Goal: Information Seeking & Learning: Understand process/instructions

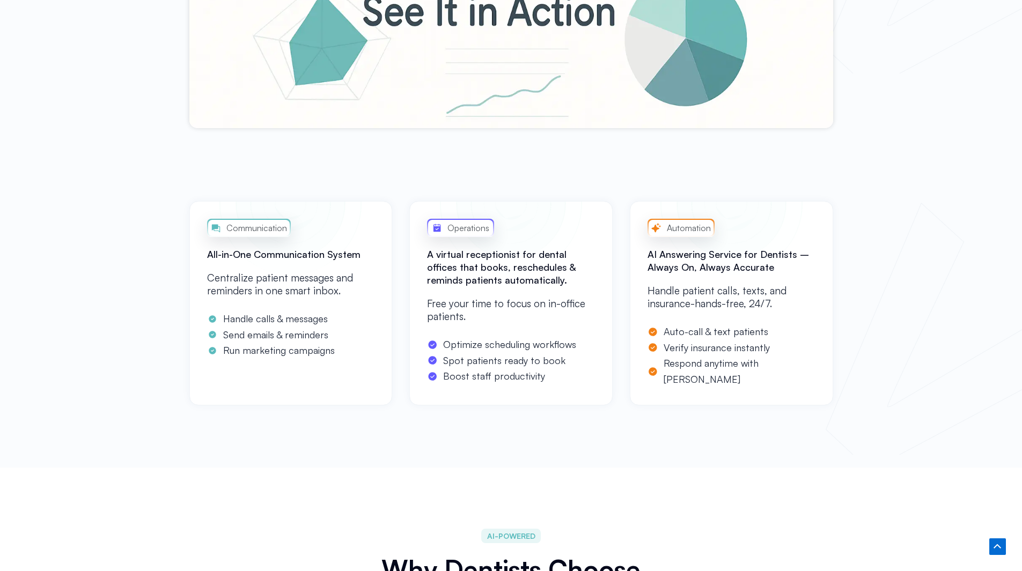
scroll to position [805, 0]
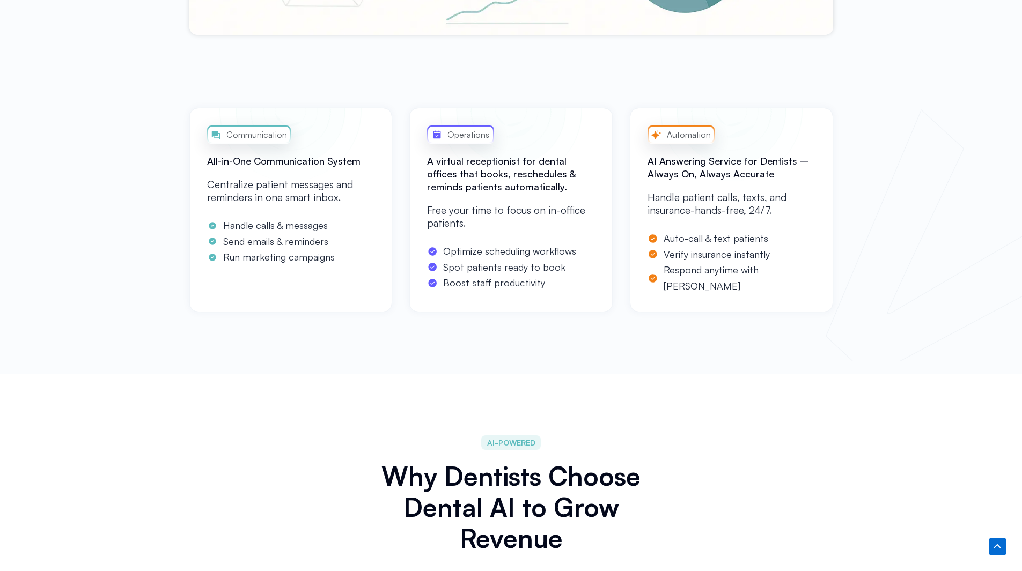
click at [977, 267] on div "Communication All-in-One Communication System Centralize patient messages and r…" at bounding box center [511, 235] width 1022 height 277
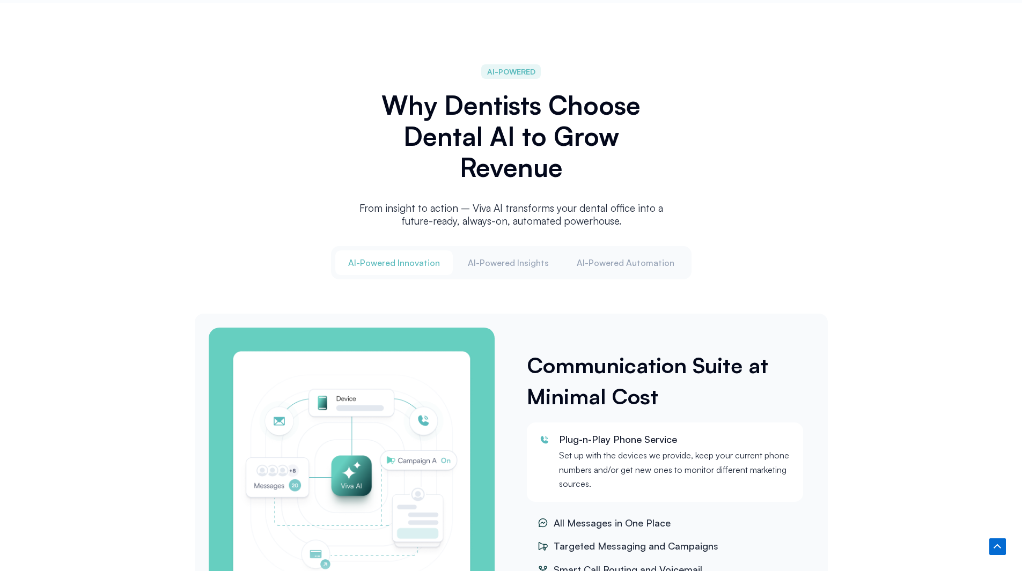
scroll to position [1180, 0]
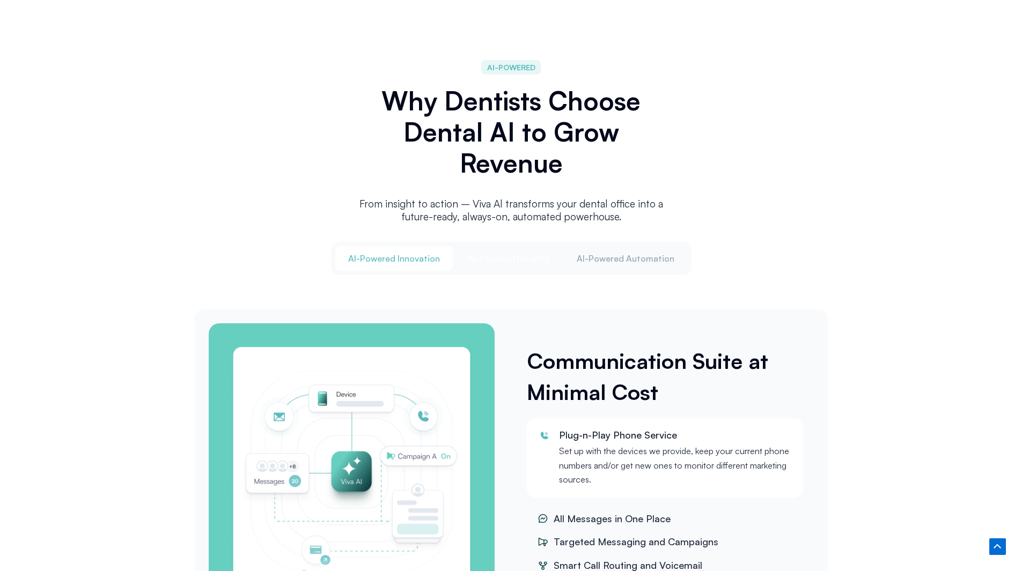
click at [539, 263] on button "Al-Powered Insights" at bounding box center [508, 258] width 107 height 25
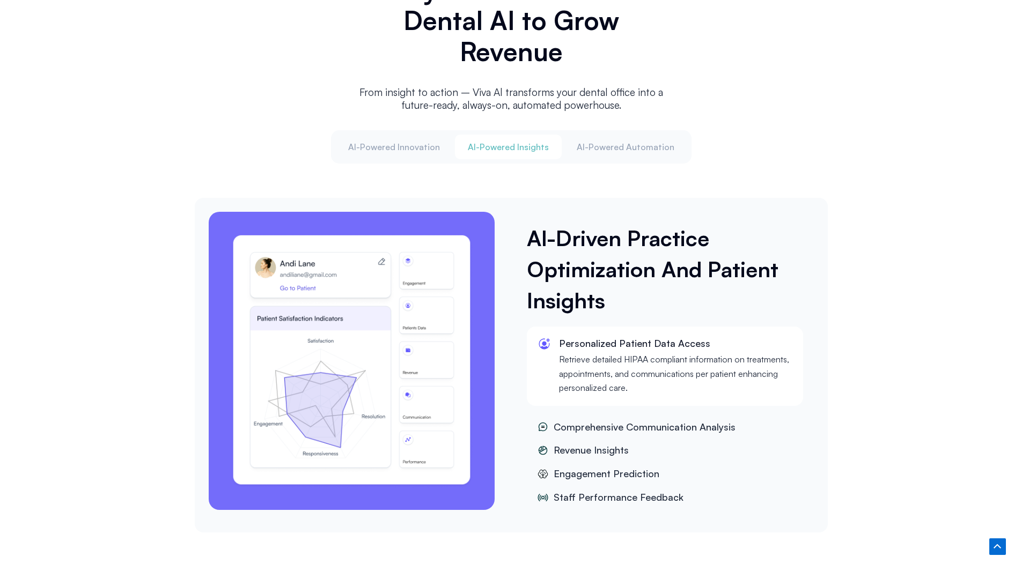
scroll to position [1288, 0]
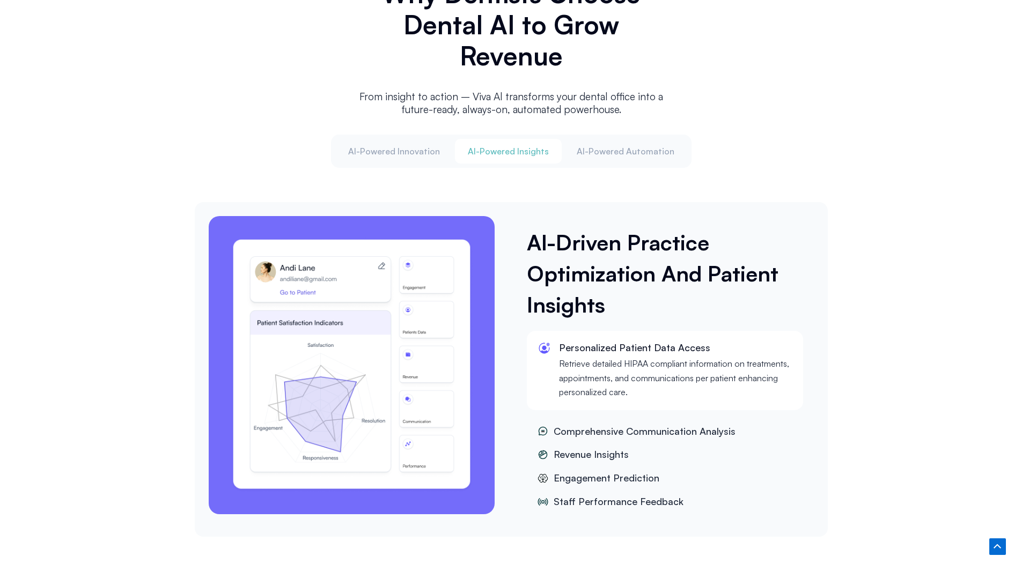
drag, startPoint x: 605, startPoint y: 157, endPoint x: 601, endPoint y: 162, distance: 6.5
click at [601, 162] on div "Al-Powered Innovation Al-Powered Insights Al-Powered Automation" at bounding box center [511, 151] width 361 height 33
click at [603, 161] on div "Al-Powered Innovation Al-Powered Insights Al-Powered Automation" at bounding box center [511, 151] width 361 height 33
click at [605, 153] on span "Al-Powered Automation" at bounding box center [626, 151] width 98 height 12
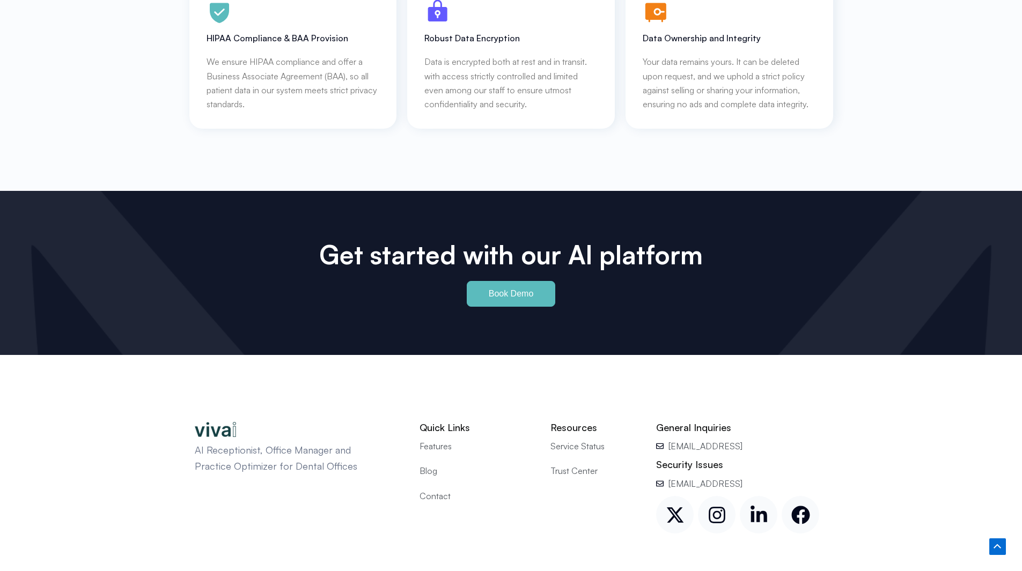
scroll to position [4922, 0]
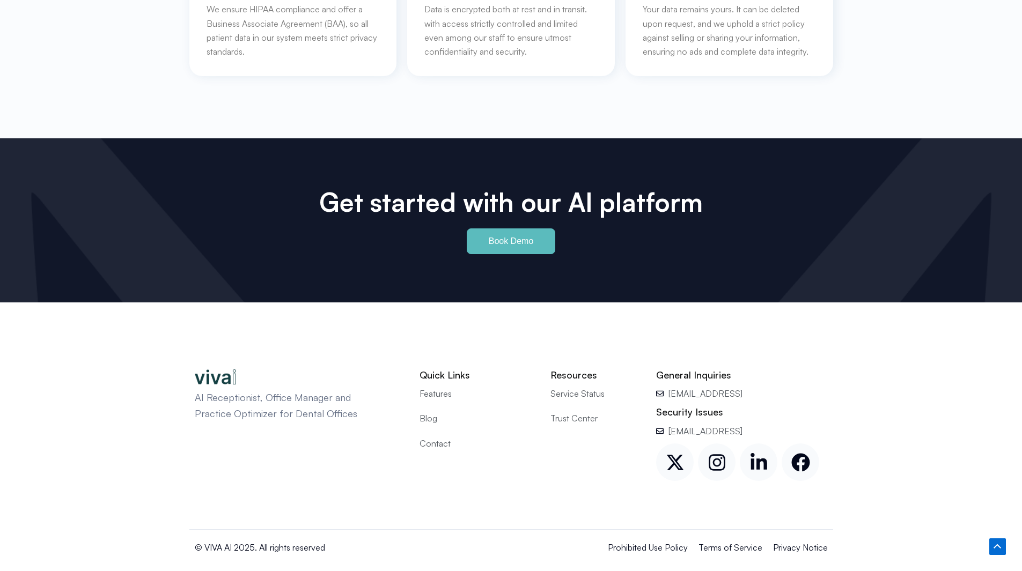
click at [657, 541] on span "Prohibited Use Policy" at bounding box center [648, 548] width 80 height 14
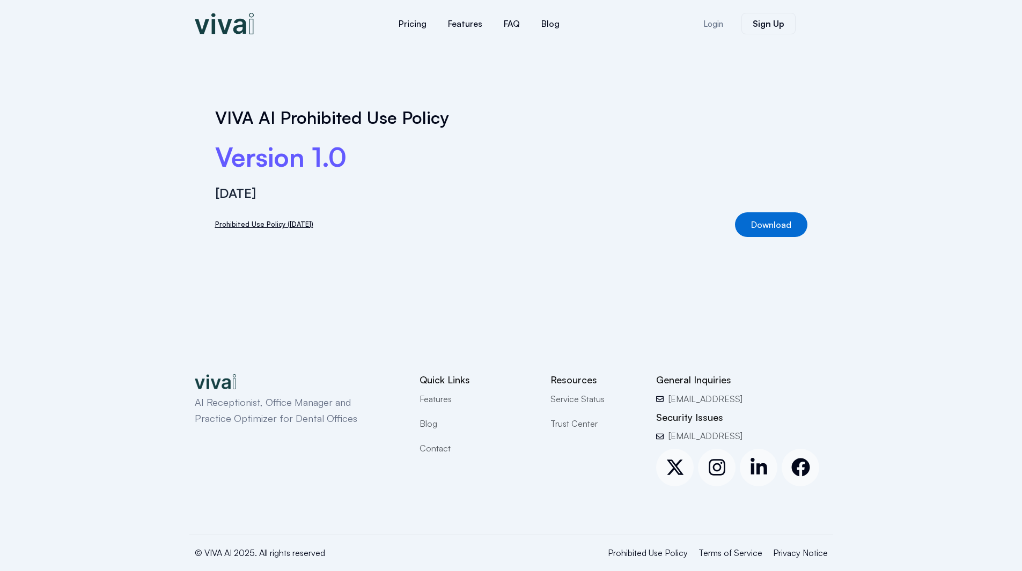
click at [301, 226] on link "Prohibited Use Policy (8.26.24)" at bounding box center [264, 224] width 98 height 11
